Goal: Task Accomplishment & Management: Use online tool/utility

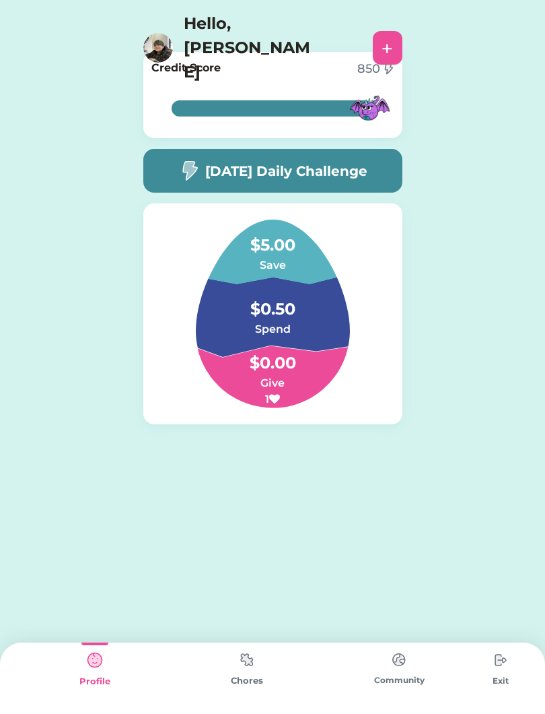
click at [244, 662] on img at bounding box center [247, 659] width 27 height 26
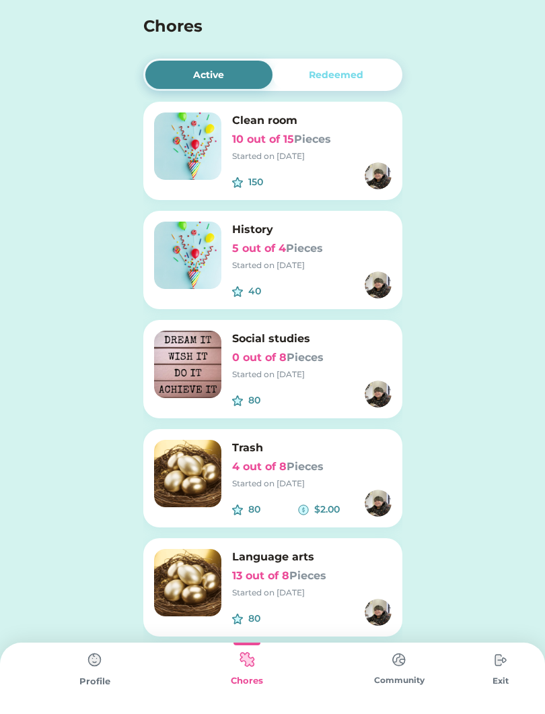
click at [112, 650] on div "Profile" at bounding box center [95, 677] width 152 height 71
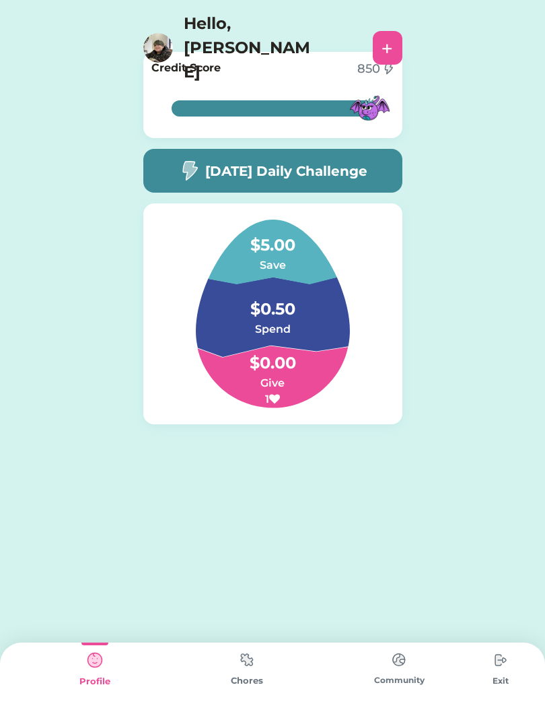
click at [94, 667] on img at bounding box center [94, 659] width 27 height 27
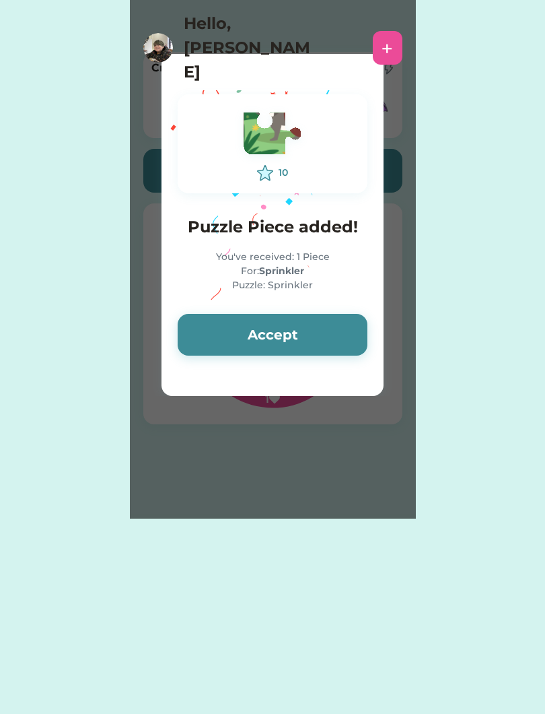
click at [222, 333] on button "Accept" at bounding box center [273, 335] width 190 height 42
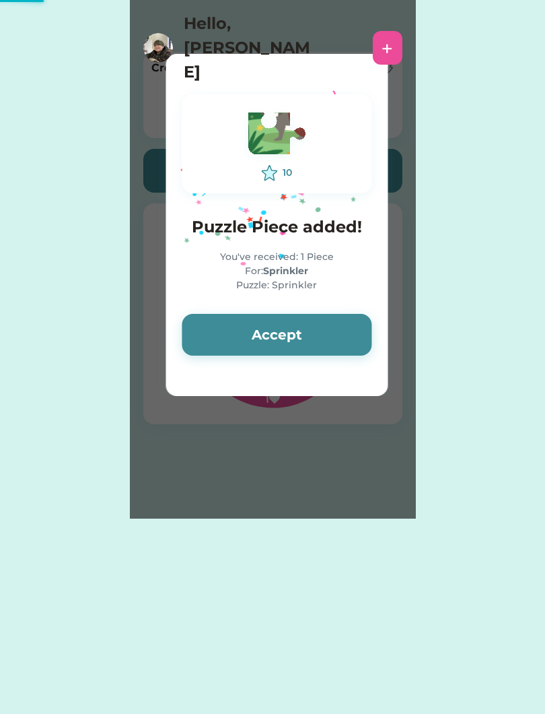
click at [215, 326] on button "Accept" at bounding box center [277, 335] width 190 height 42
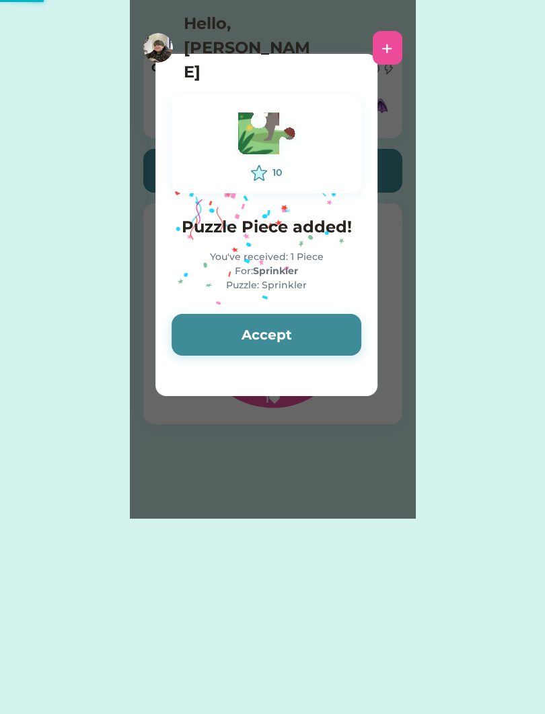
click at [212, 325] on button "Accept" at bounding box center [267, 335] width 190 height 42
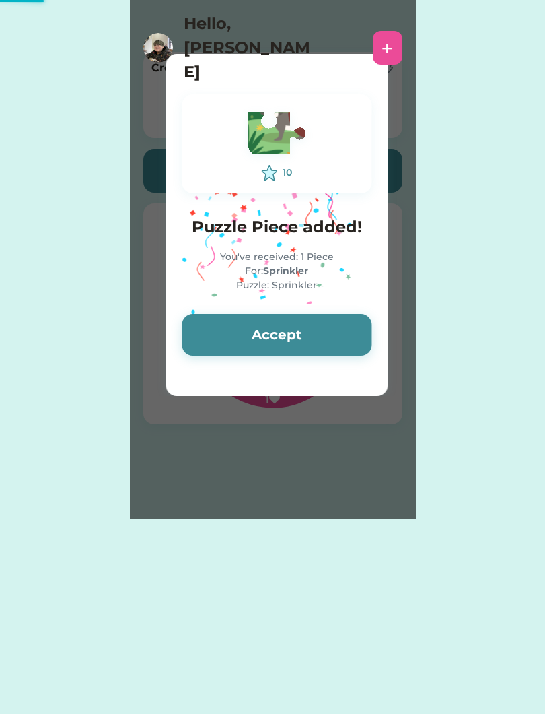
click at [211, 327] on button "Accept" at bounding box center [277, 335] width 190 height 42
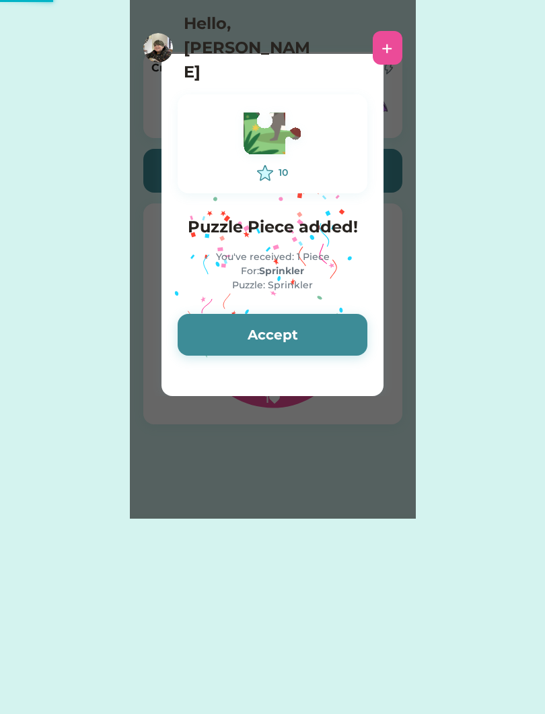
click at [213, 329] on button "Accept" at bounding box center [273, 335] width 190 height 42
click at [213, 332] on button "Accept" at bounding box center [273, 335] width 190 height 42
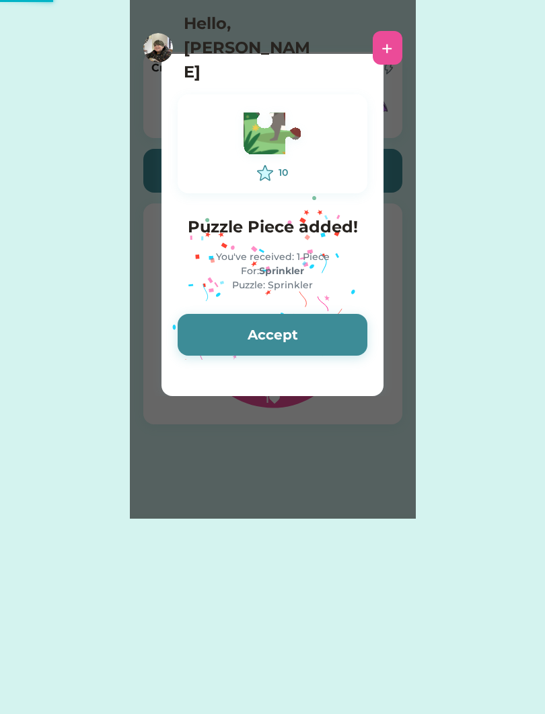
click at [214, 331] on button "Accept" at bounding box center [273, 335] width 190 height 42
click at [212, 330] on button "Accept" at bounding box center [273, 335] width 190 height 42
click at [210, 335] on button "Accept" at bounding box center [273, 335] width 190 height 42
click at [215, 333] on button "Accept" at bounding box center [273, 335] width 190 height 42
click at [220, 331] on button "Accept" at bounding box center [273, 335] width 190 height 42
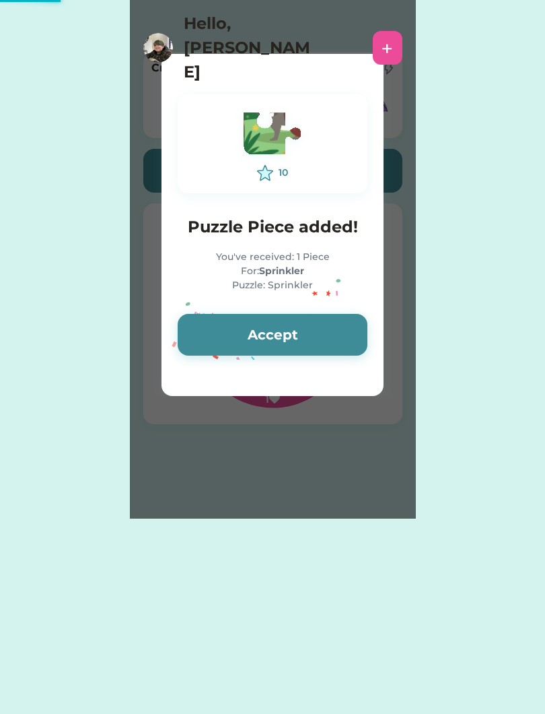
click at [253, 331] on button "Accept" at bounding box center [273, 335] width 190 height 42
click at [271, 337] on button "Accept" at bounding box center [273, 335] width 190 height 42
click at [265, 328] on button "Accept" at bounding box center [273, 335] width 190 height 42
click at [241, 338] on button "Accept" at bounding box center [273, 335] width 190 height 42
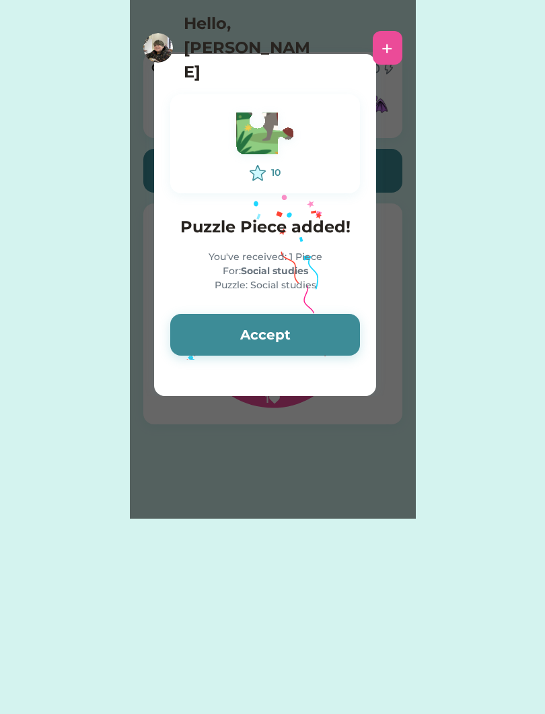
click at [226, 335] on button "Accept" at bounding box center [265, 335] width 190 height 42
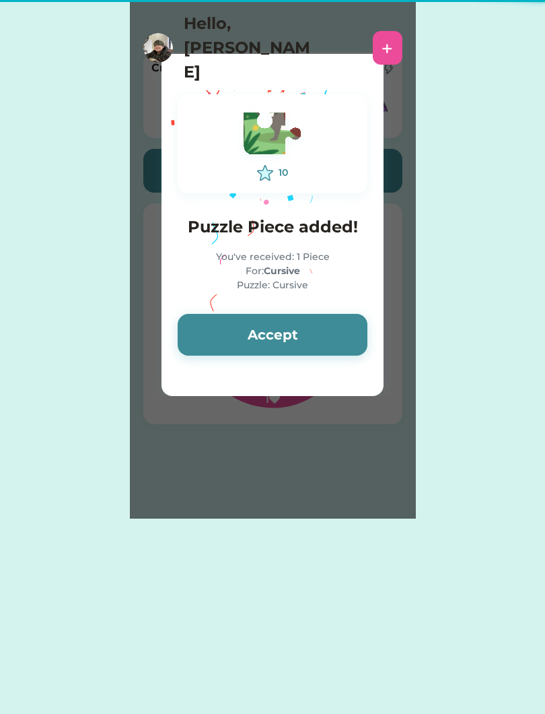
click at [234, 337] on button "Accept" at bounding box center [273, 335] width 190 height 42
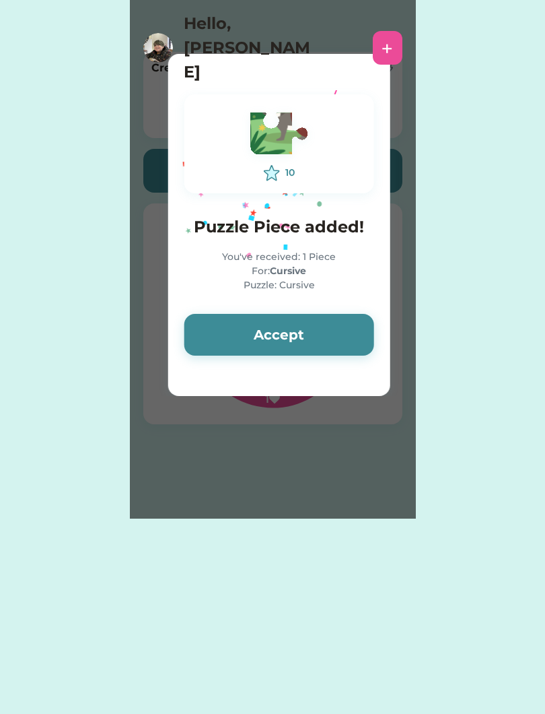
click at [241, 334] on button "Accept" at bounding box center [279, 335] width 190 height 42
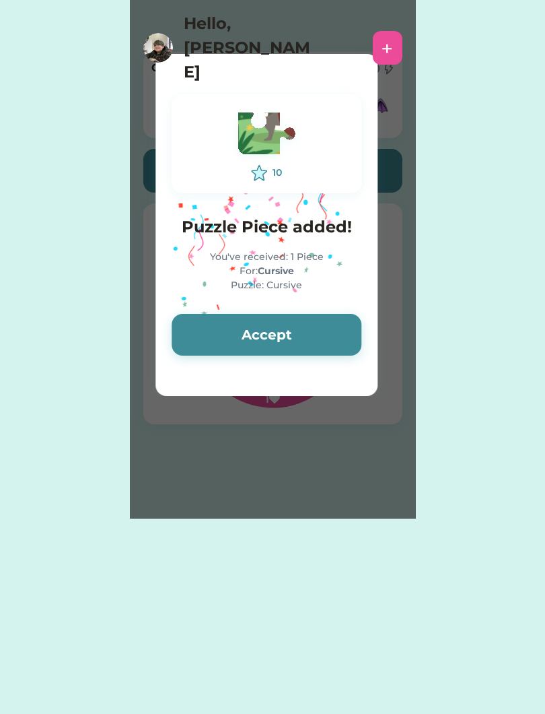
click at [236, 337] on button "Accept" at bounding box center [267, 335] width 190 height 42
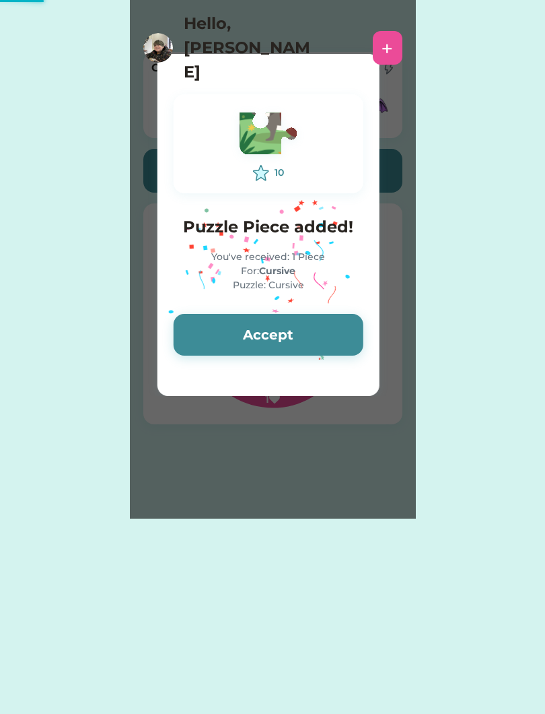
click at [232, 329] on button "Accept" at bounding box center [269, 335] width 190 height 42
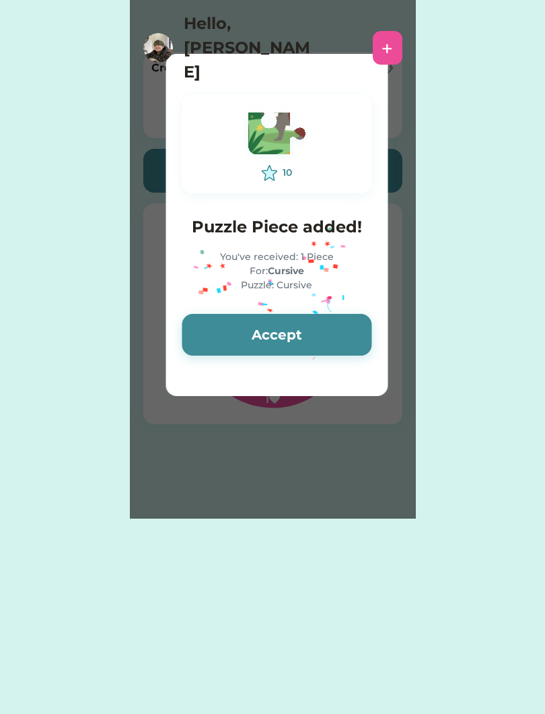
click at [218, 337] on button "Accept" at bounding box center [277, 335] width 190 height 42
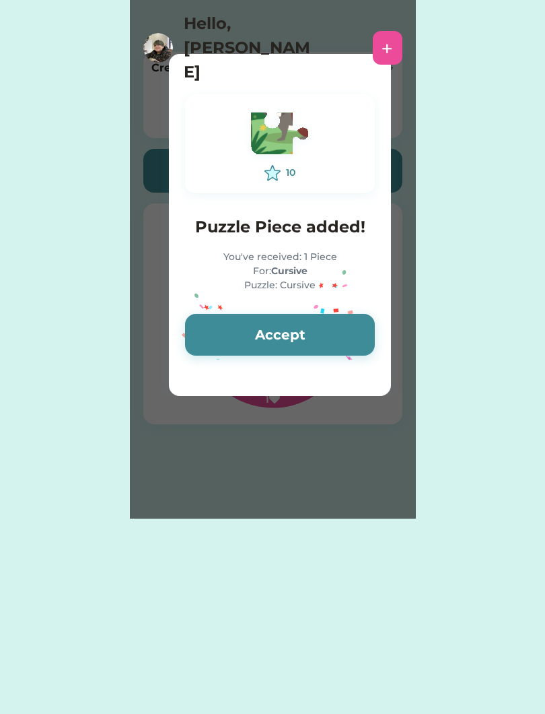
click at [225, 335] on button "Accept" at bounding box center [280, 335] width 190 height 42
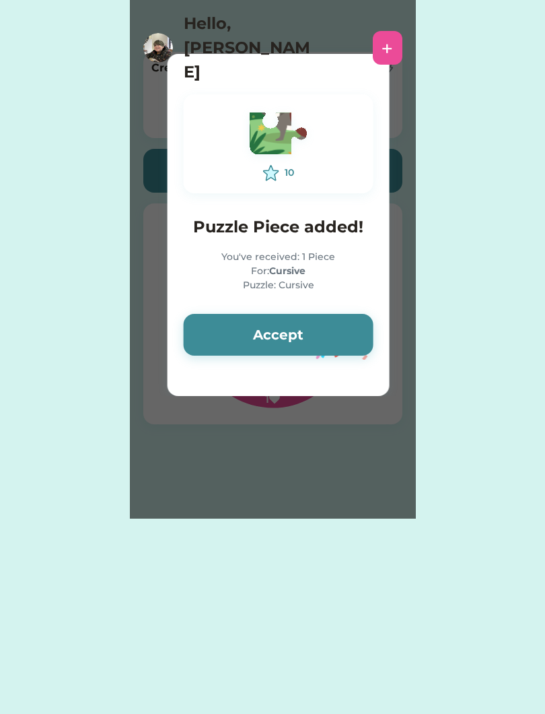
click at [224, 335] on button "Accept" at bounding box center [279, 335] width 190 height 42
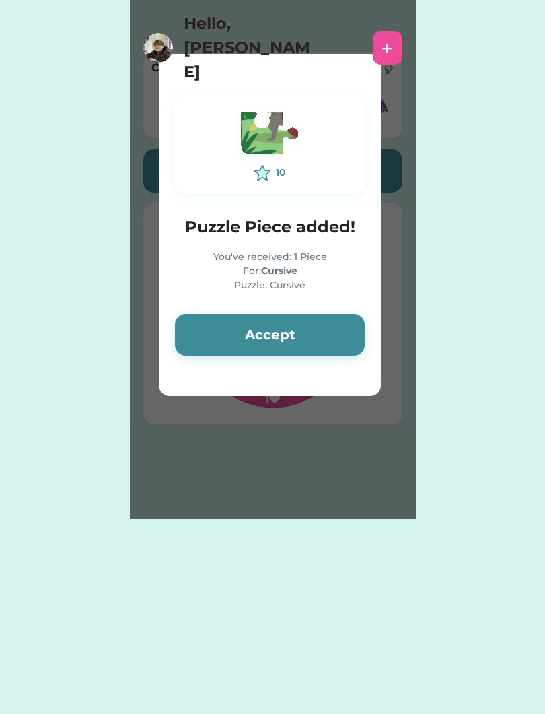
click at [226, 333] on button "Accept" at bounding box center [270, 335] width 190 height 42
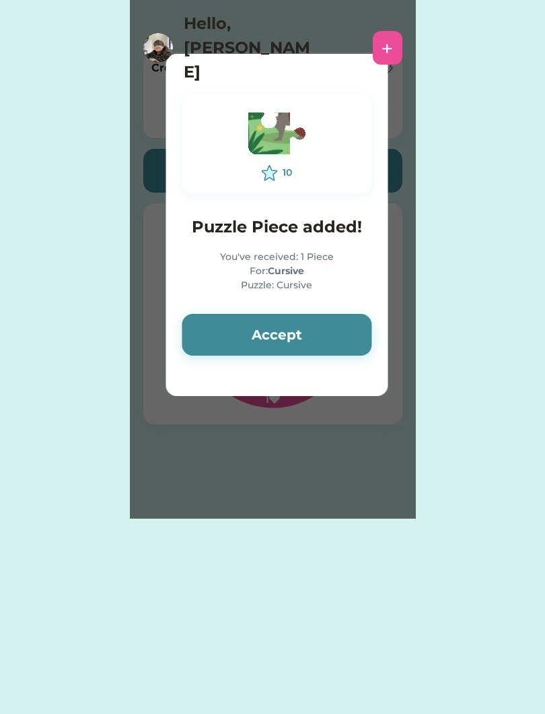
click at [234, 329] on button "Accept" at bounding box center [277, 335] width 190 height 42
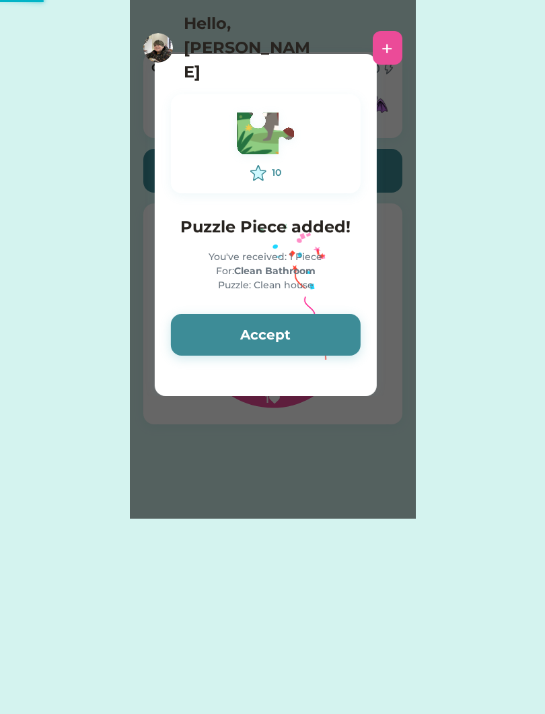
click at [243, 325] on button "Accept" at bounding box center [266, 335] width 190 height 42
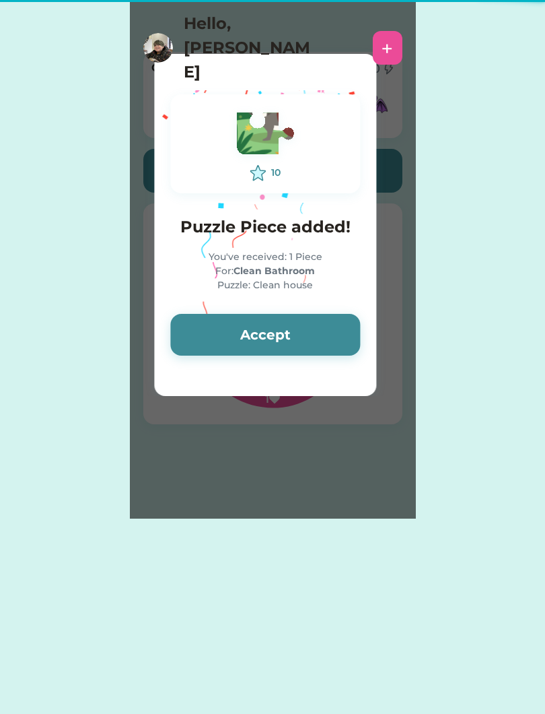
click at [237, 337] on button "Accept" at bounding box center [265, 335] width 190 height 42
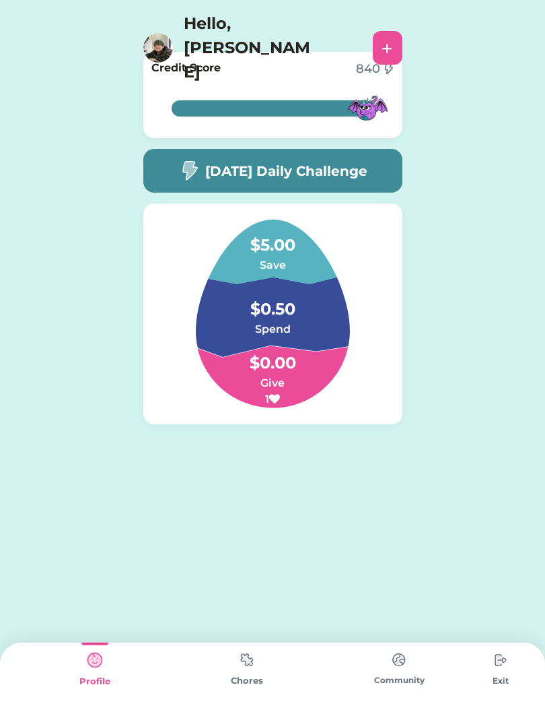
click at [240, 656] on img at bounding box center [247, 659] width 27 height 26
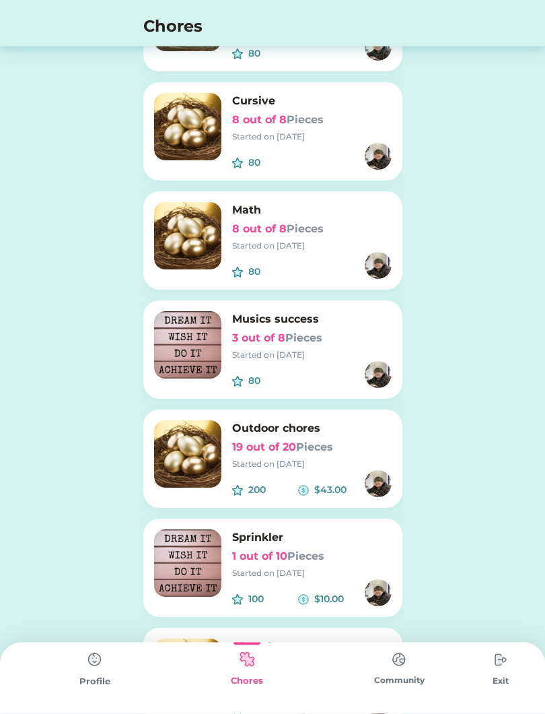
scroll to position [669, 0]
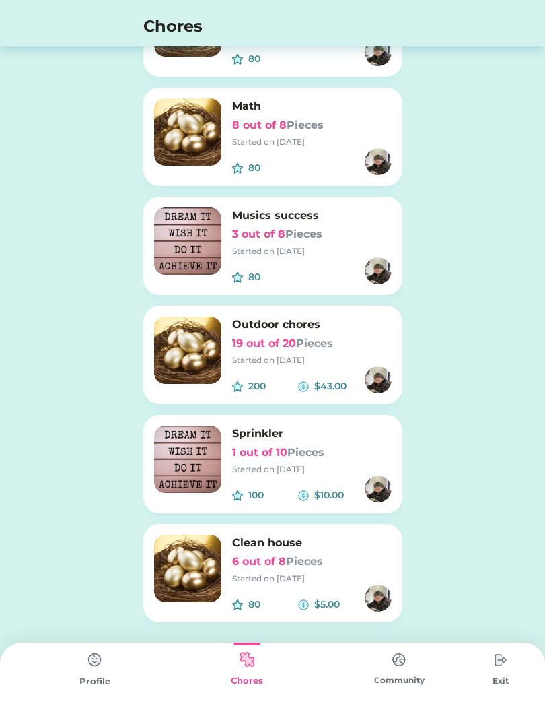
click at [191, 340] on img at bounding box center [187, 349] width 67 height 67
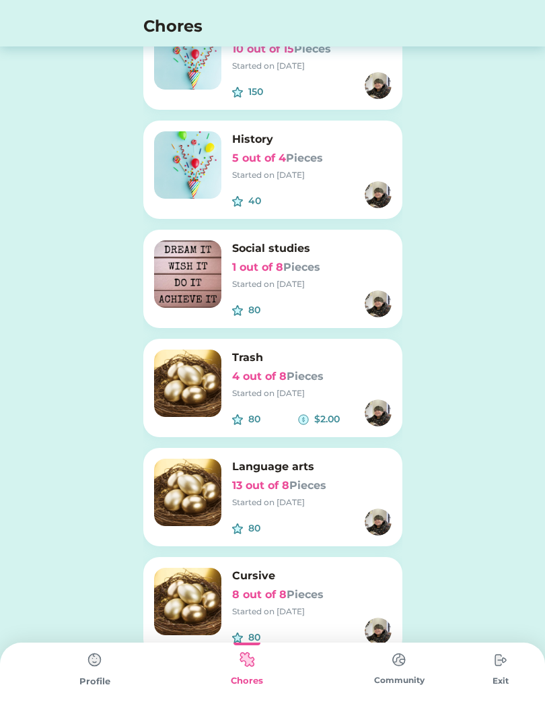
scroll to position [0, 0]
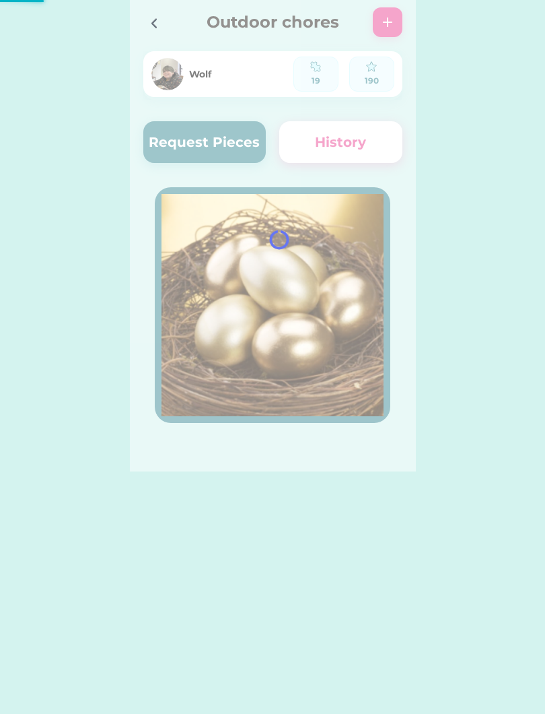
click at [183, 149] on div at bounding box center [273, 235] width 286 height 471
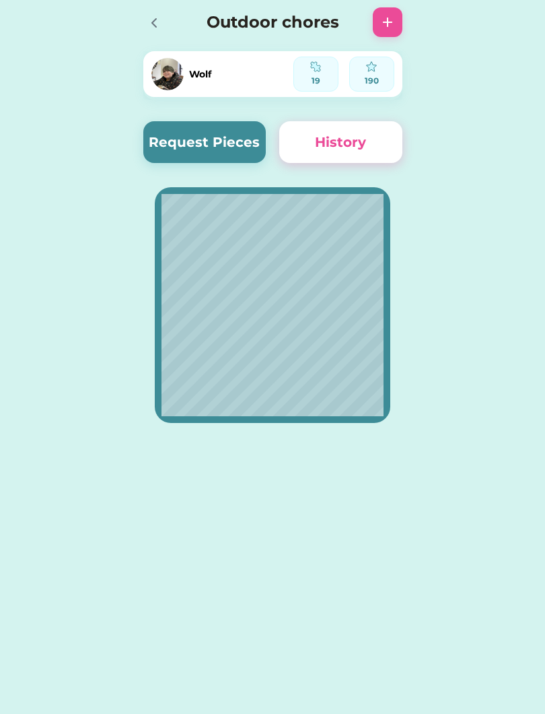
click at [170, 150] on button "Request Pieces" at bounding box center [204, 142] width 123 height 42
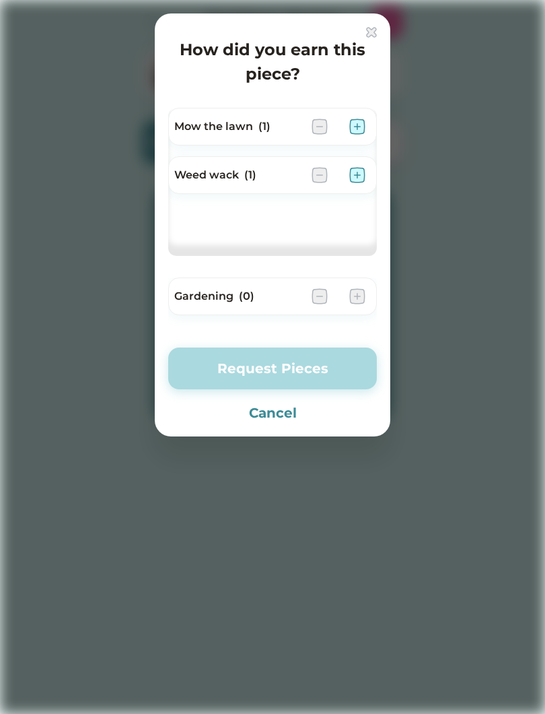
click at [273, 414] on button "Cancel" at bounding box center [272, 413] width 209 height 20
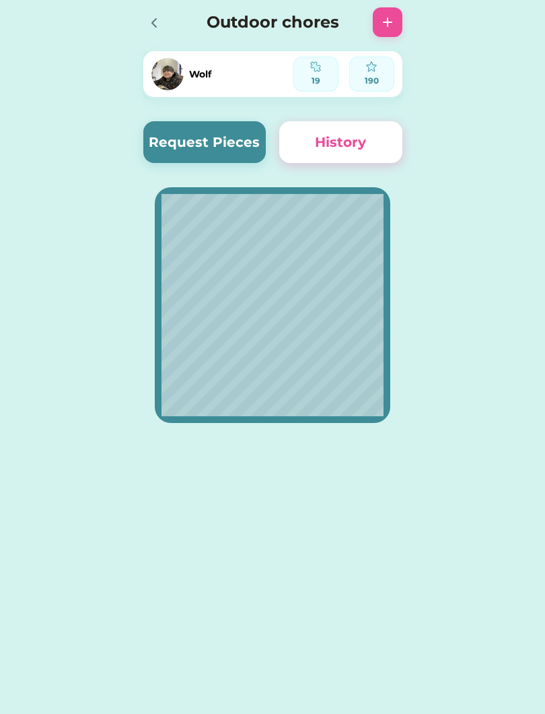
click at [149, 13] on div at bounding box center [153, 22] width 20 height 20
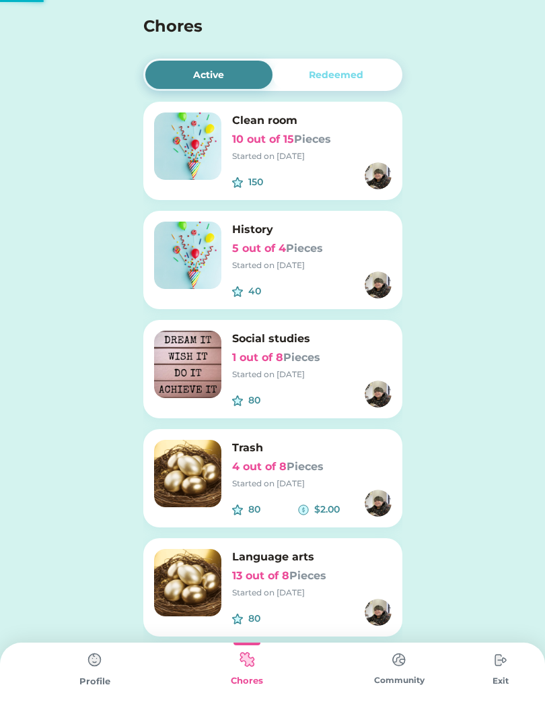
click at [160, 22] on h4 "Chores" at bounding box center [254, 26] width 223 height 24
